Goal: Check status: Check status

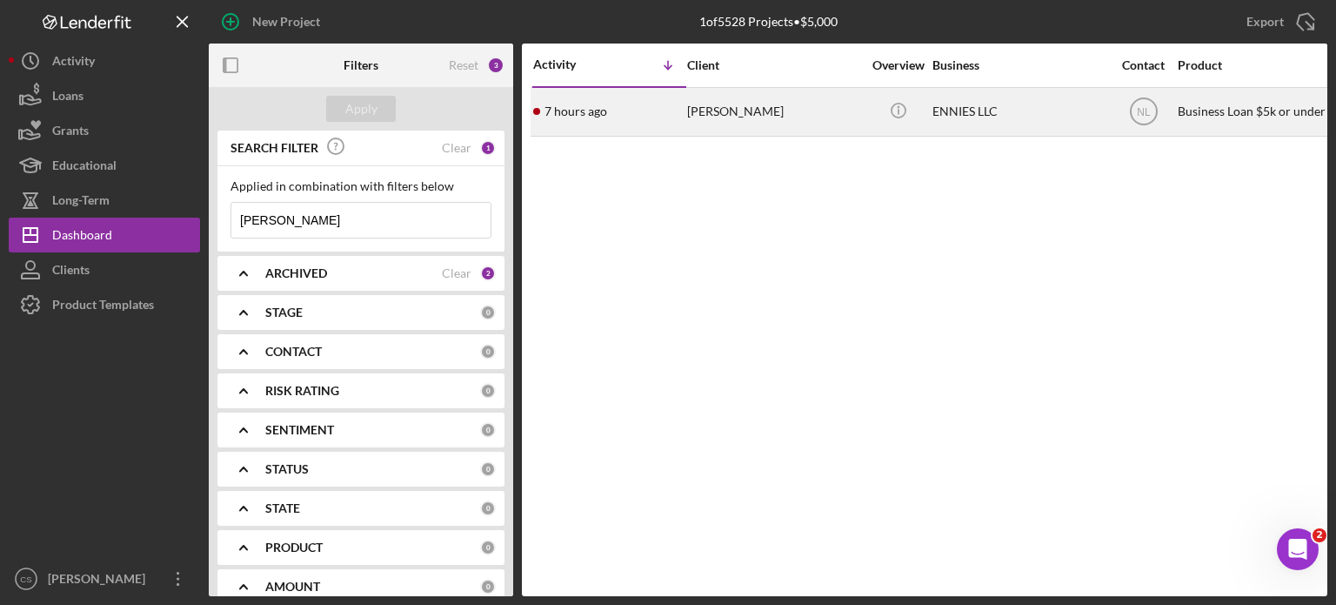
click at [565, 113] on time "7 hours ago" at bounding box center [576, 111] width 63 height 14
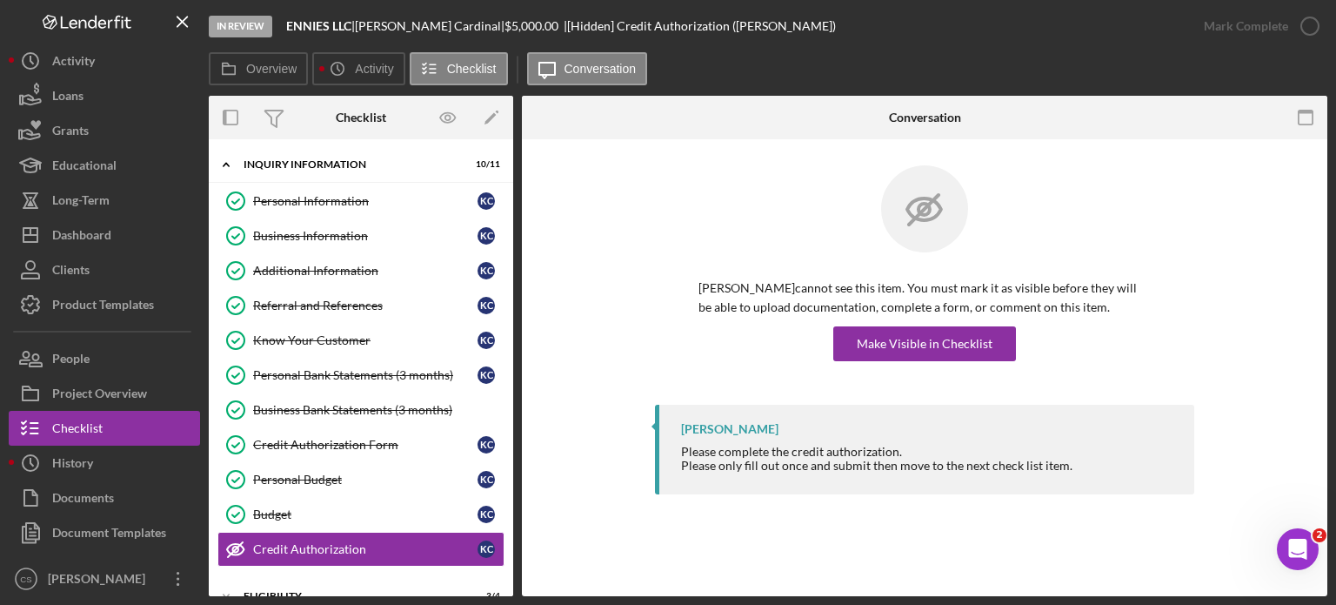
scroll to position [177, 0]
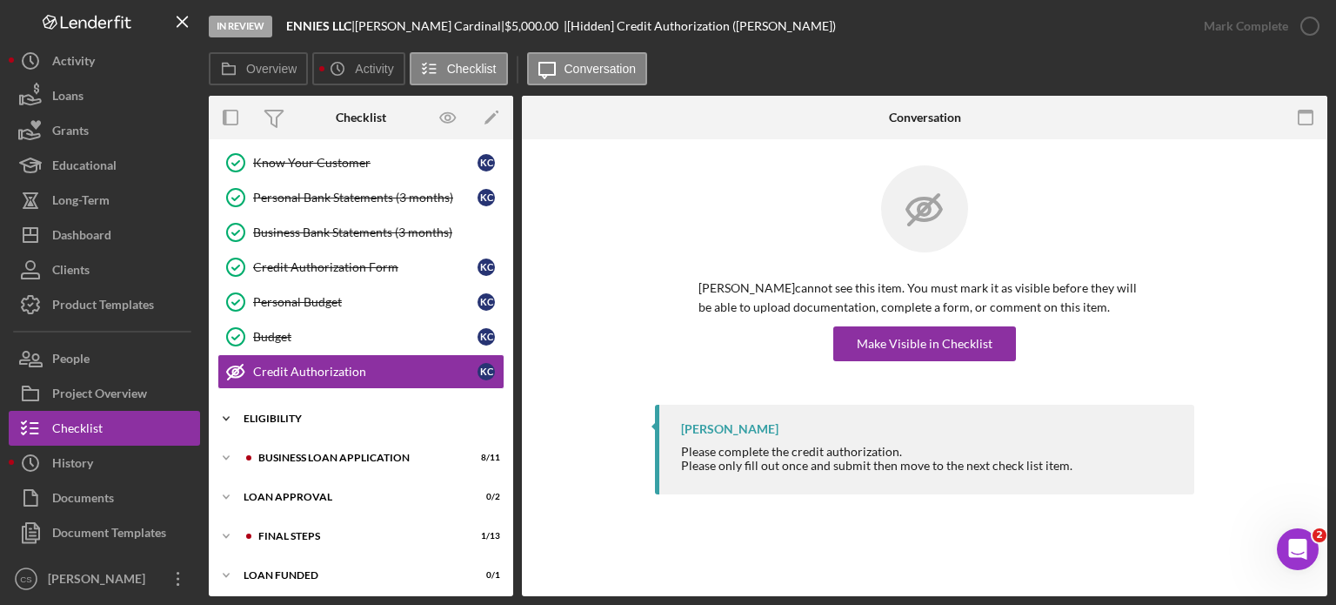
click at [226, 408] on icon "Icon/Expander" at bounding box center [226, 418] width 35 height 35
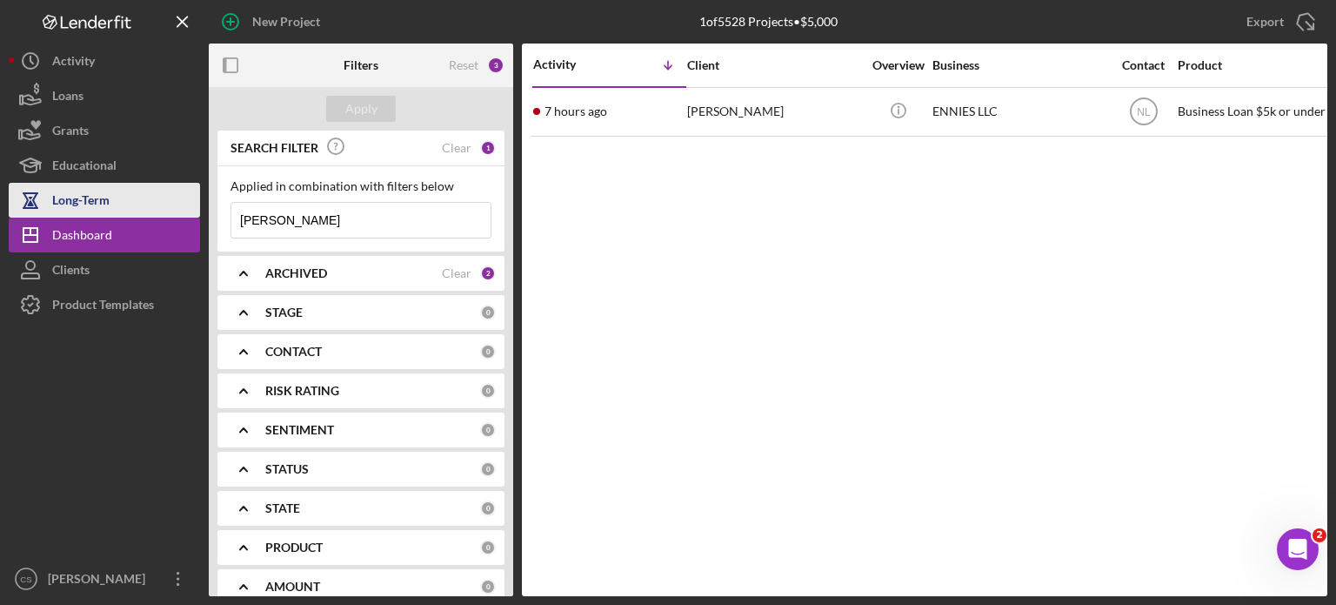
drag, startPoint x: 337, startPoint y: 214, endPoint x: 197, endPoint y: 211, distance: 140.1
click at [197, 211] on div "New Project 1 of 5528 Projects • $5,000 [PERSON_NAME] Export Icon/Export Filter…" at bounding box center [668, 298] width 1319 height 596
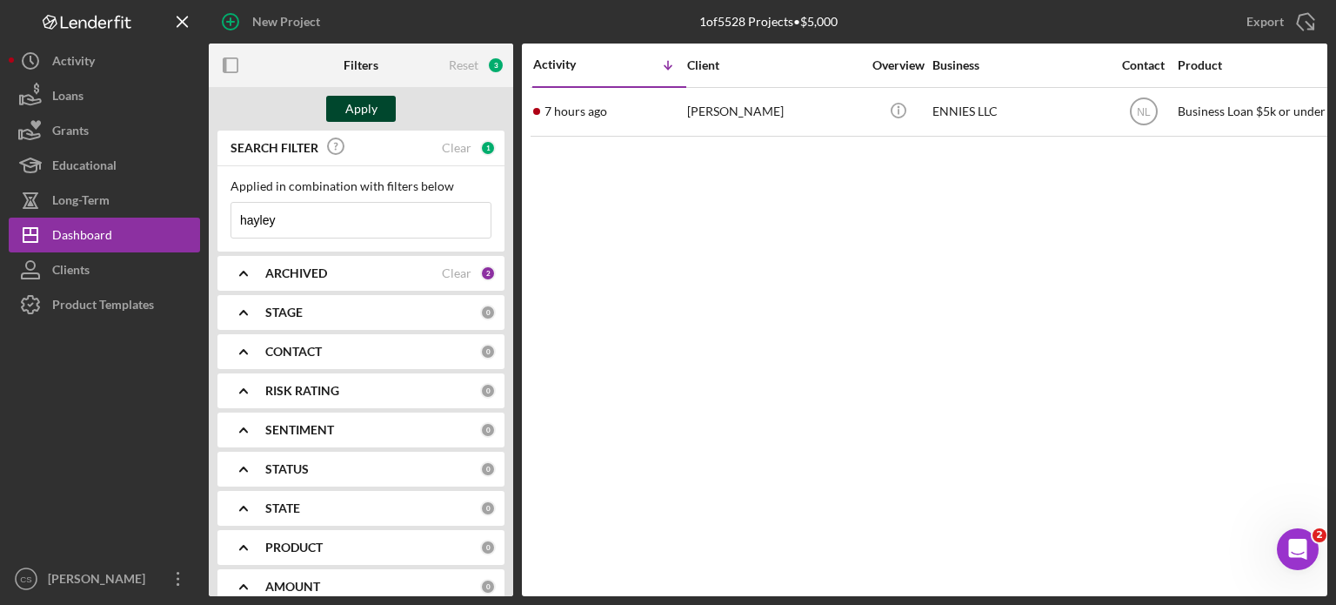
type input "hayley"
click at [369, 107] on div "Apply" at bounding box center [361, 109] width 32 height 26
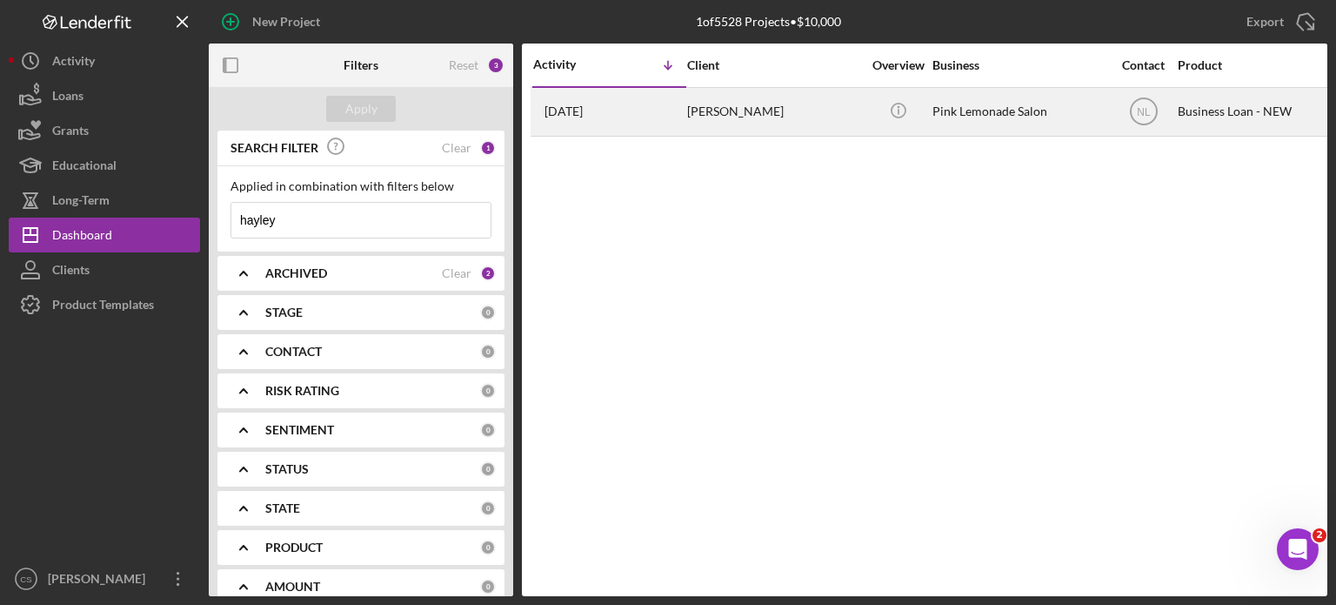
click at [558, 110] on time "[DATE]" at bounding box center [564, 111] width 38 height 14
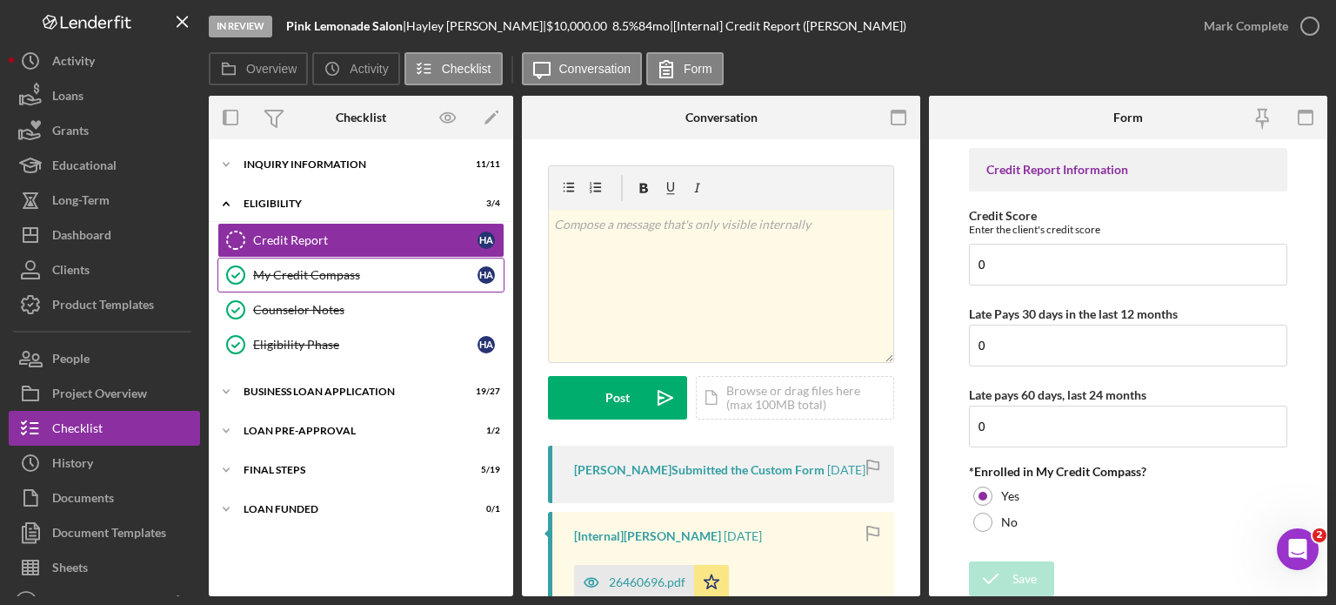
click at [313, 276] on div "My Credit Compass" at bounding box center [365, 275] width 224 height 14
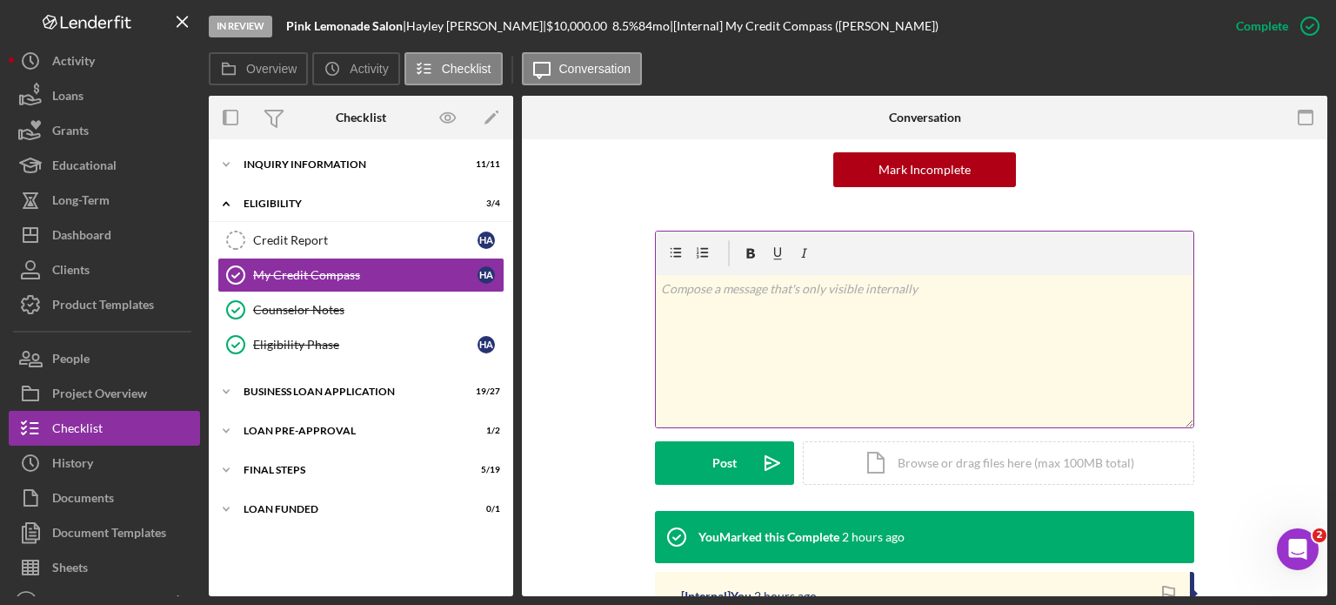
scroll to position [261, 0]
